Goal: Task Accomplishment & Management: Manage account settings

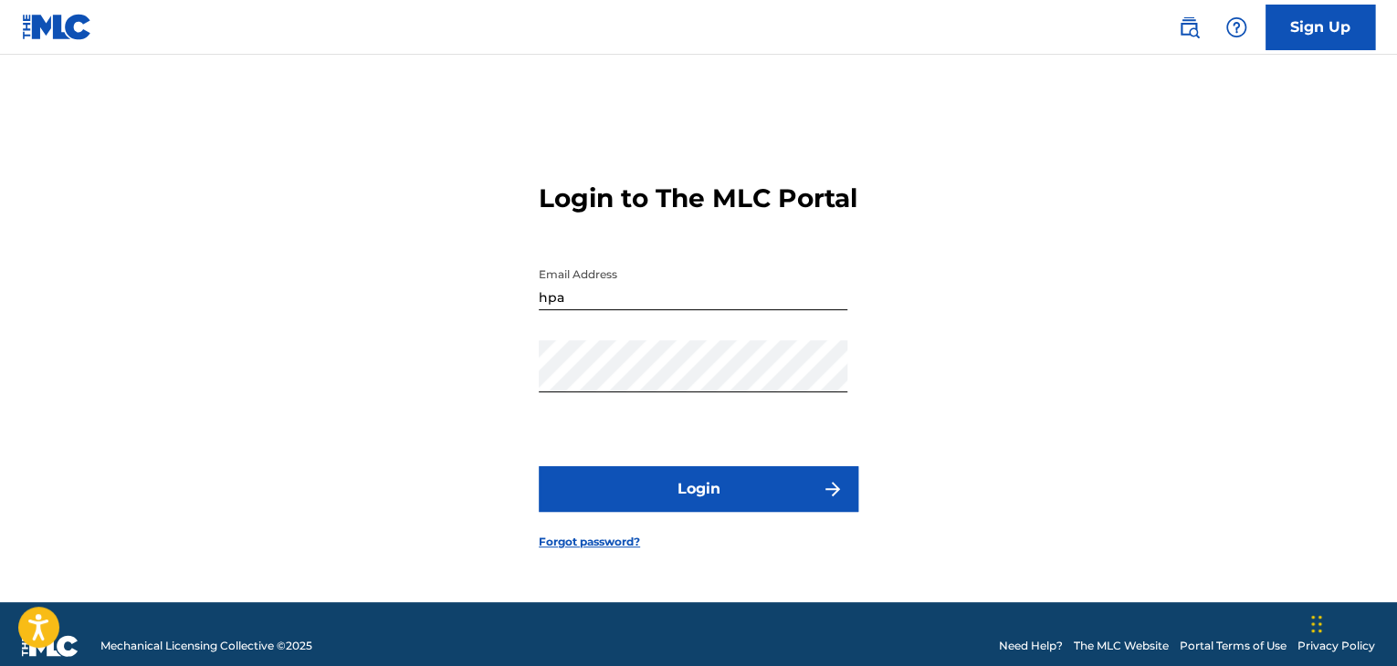
click at [770, 503] on button "Login" at bounding box center [699, 489] width 320 height 46
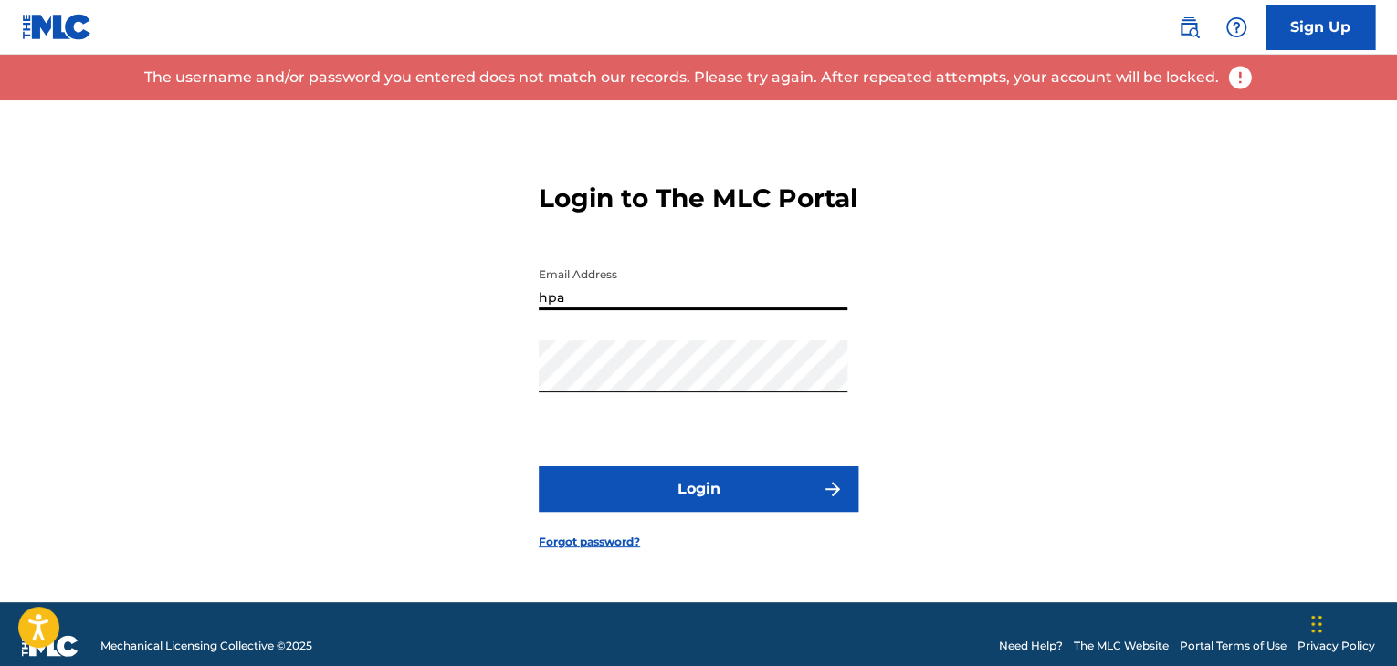
click at [673, 307] on input "hpa" at bounding box center [693, 284] width 309 height 52
click at [672, 309] on input "hpa" at bounding box center [693, 284] width 309 height 52
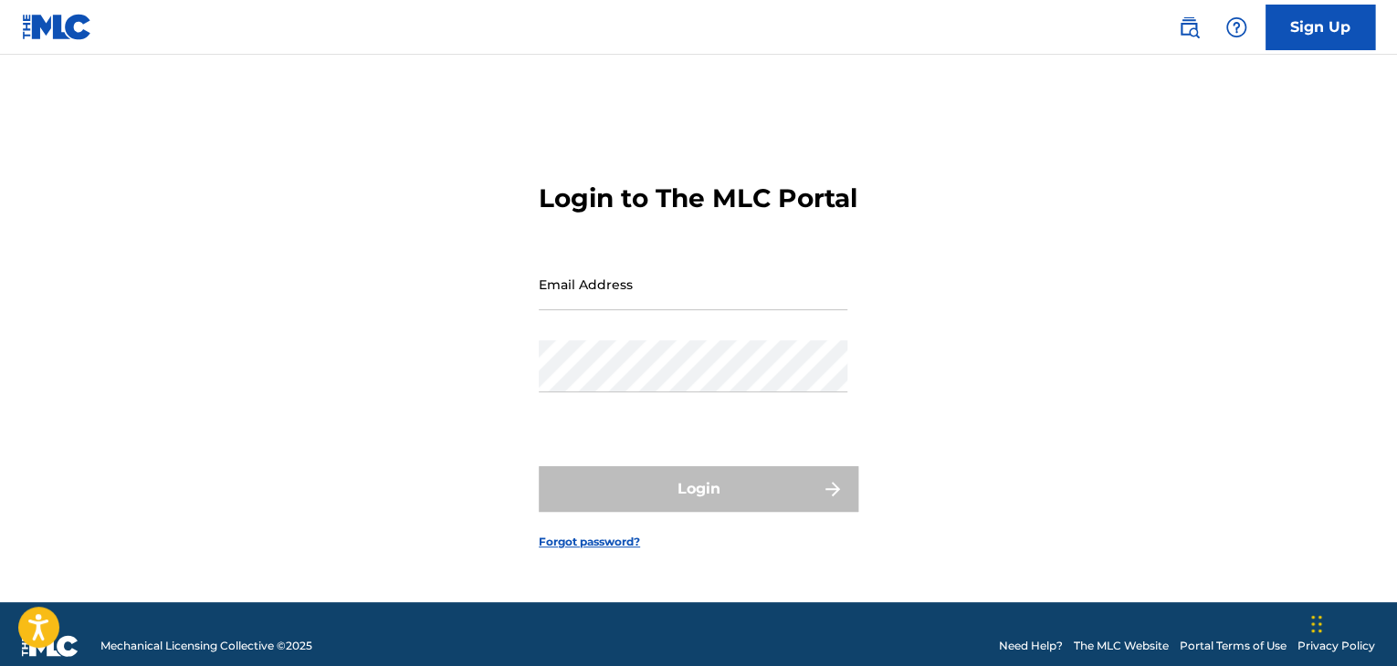
click at [642, 305] on input "Email Address" at bounding box center [693, 284] width 309 height 52
type input "hparsonsmoney@gmail.com"
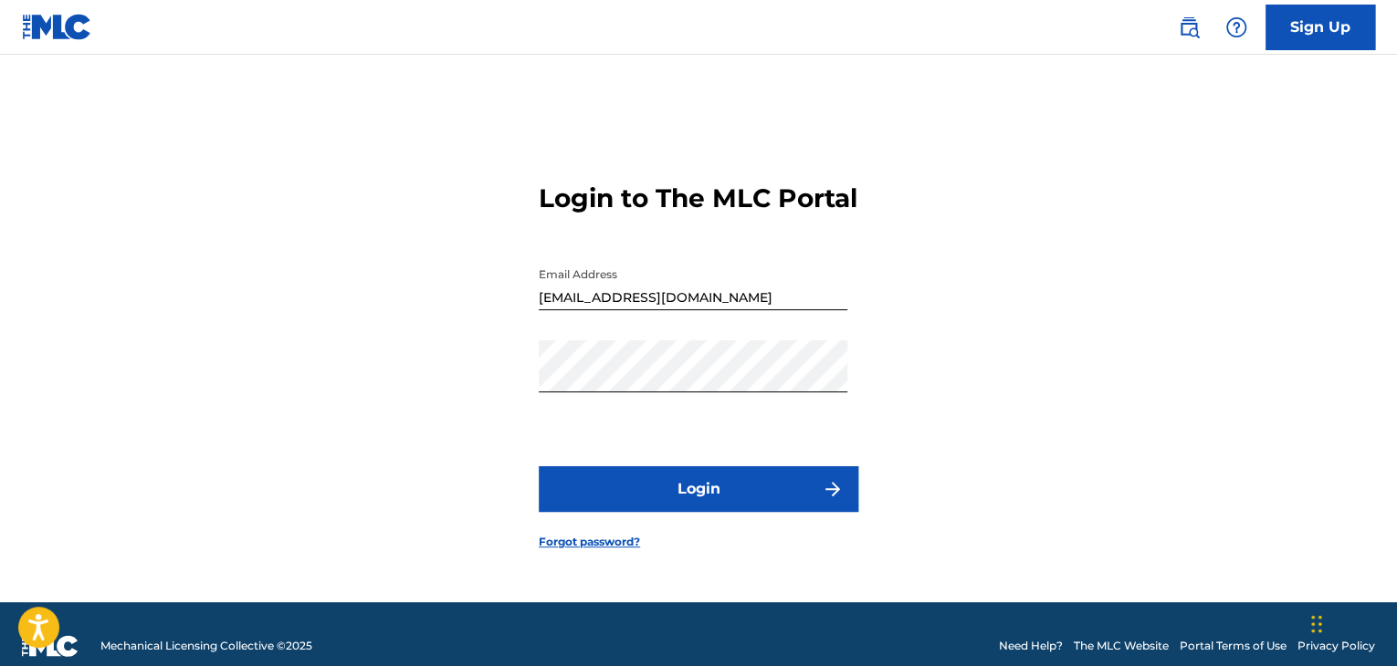
click at [741, 505] on button "Login" at bounding box center [699, 489] width 320 height 46
